Goal: Task Accomplishment & Management: Manage account settings

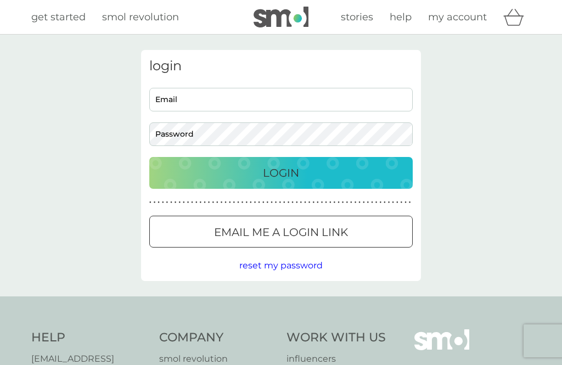
click at [239, 101] on input "Email" at bounding box center [281, 100] width 264 height 24
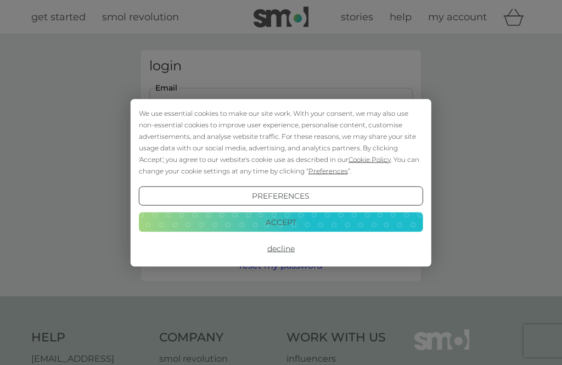
type input "[EMAIL_ADDRESS][DOMAIN_NAME]"
click at [281, 172] on button "Login" at bounding box center [281, 173] width 264 height 32
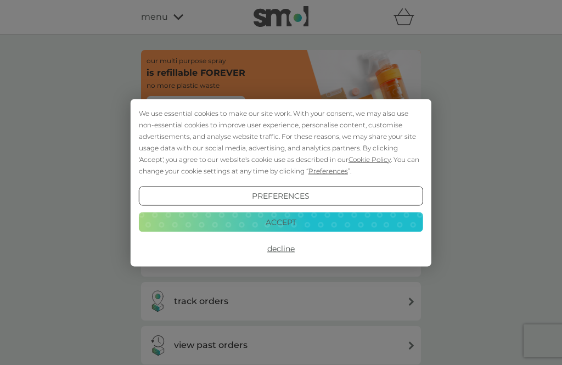
click at [296, 249] on button "Decline" at bounding box center [281, 249] width 285 height 20
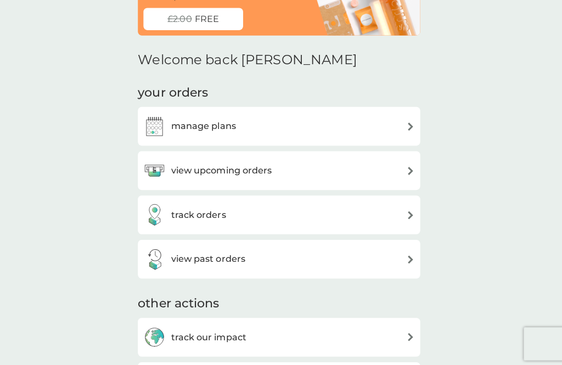
scroll to position [86, 0]
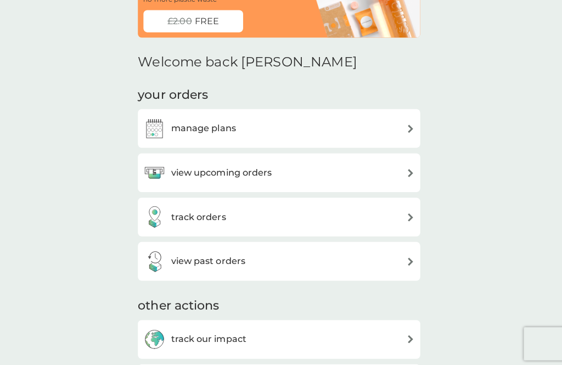
click at [408, 171] on img at bounding box center [412, 172] width 8 height 8
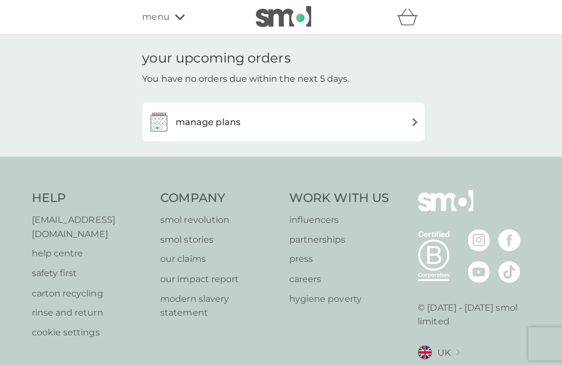
click at [168, 126] on img at bounding box center [158, 121] width 22 height 22
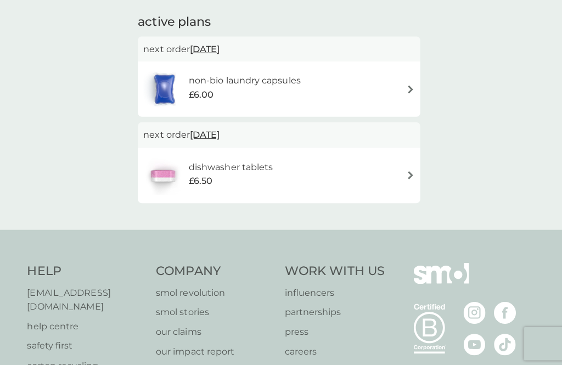
scroll to position [70, 0]
click at [410, 175] on img at bounding box center [412, 173] width 8 height 8
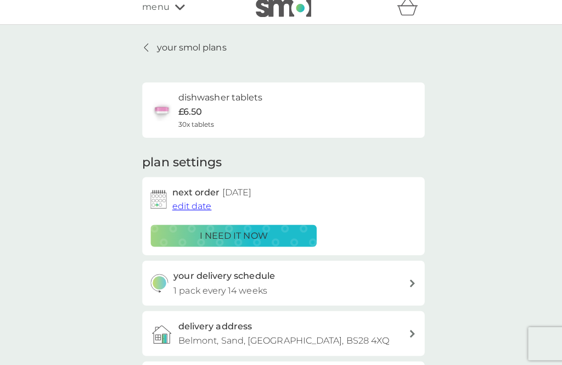
scroll to position [12, 0]
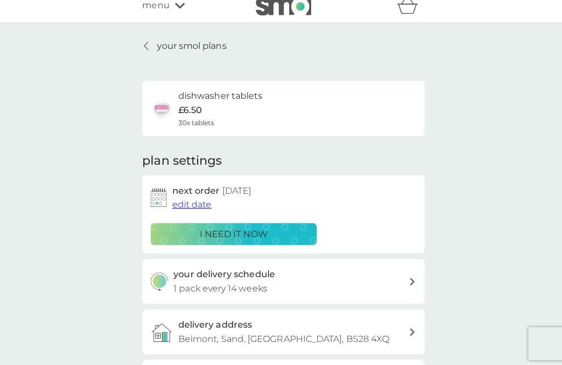
click at [247, 231] on p "i need it now" at bounding box center [232, 232] width 68 height 14
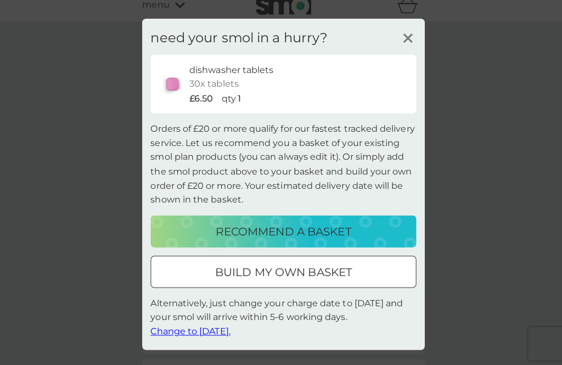
click at [411, 46] on icon at bounding box center [405, 37] width 16 height 16
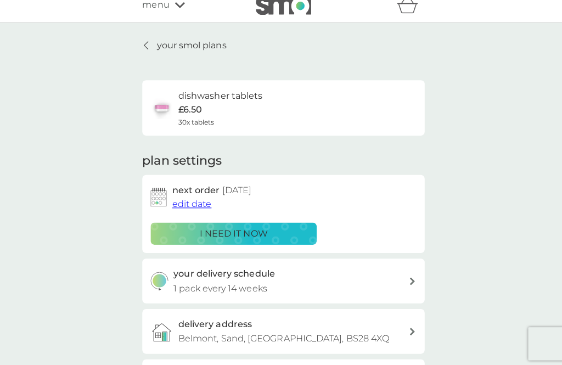
click at [152, 49] on link "your smol plans" at bounding box center [182, 45] width 83 height 14
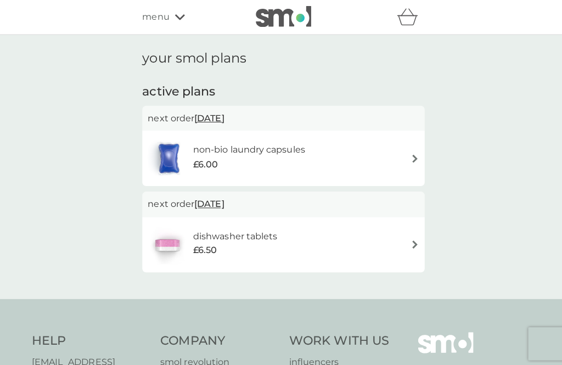
click at [411, 154] on img at bounding box center [412, 157] width 8 height 8
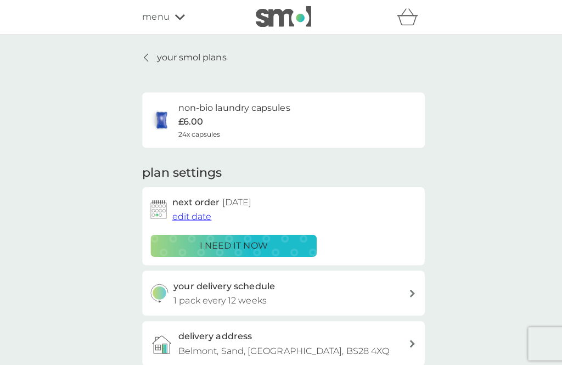
click at [169, 22] on div "menu" at bounding box center [187, 17] width 93 height 14
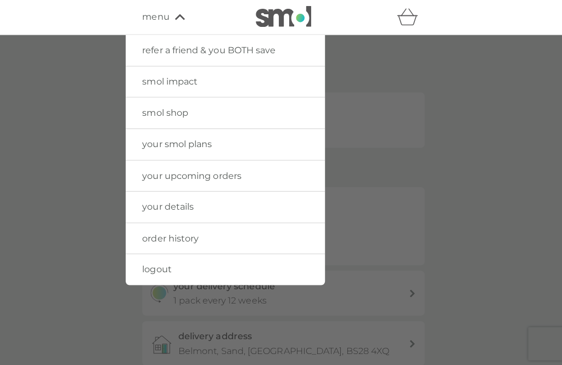
click at [164, 264] on span "logout" at bounding box center [155, 267] width 29 height 10
